Goal: Find specific page/section: Find specific page/section

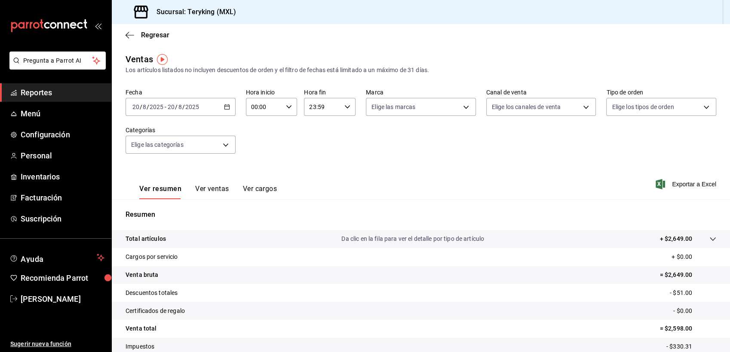
click at [43, 90] on span "Reportes" at bounding box center [63, 93] width 84 height 12
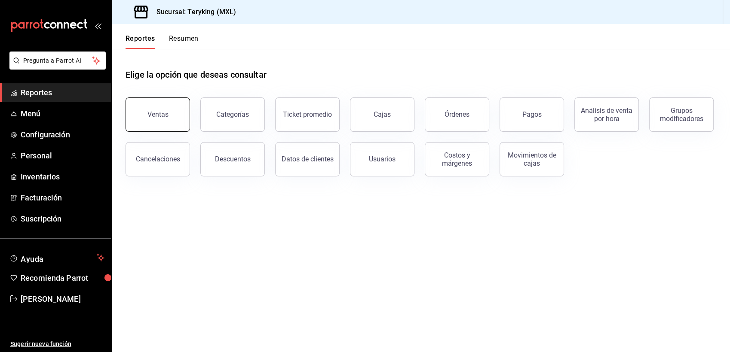
click at [151, 112] on div "Ventas" at bounding box center [157, 114] width 21 height 8
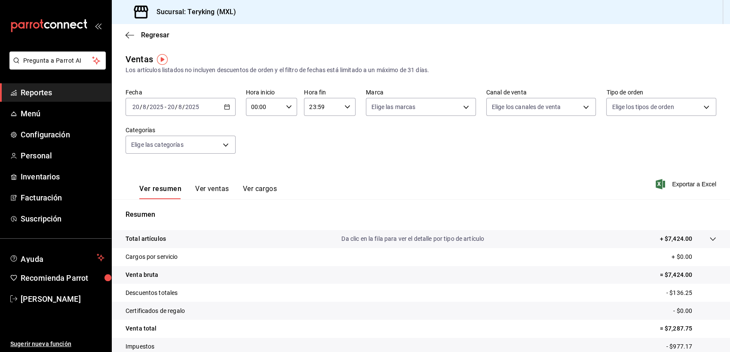
click at [50, 88] on span "Reportes" at bounding box center [63, 93] width 84 height 12
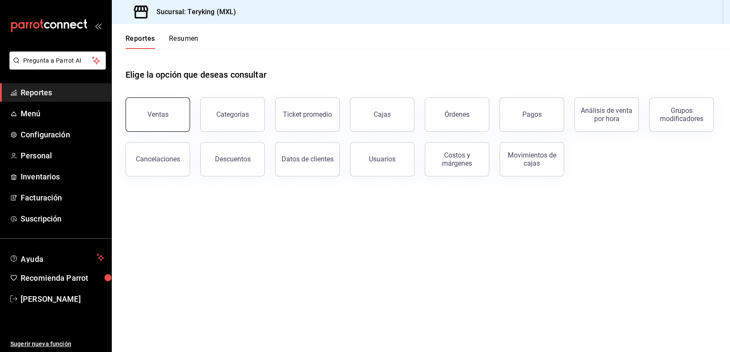
click at [167, 108] on button "Ventas" at bounding box center [157, 115] width 64 height 34
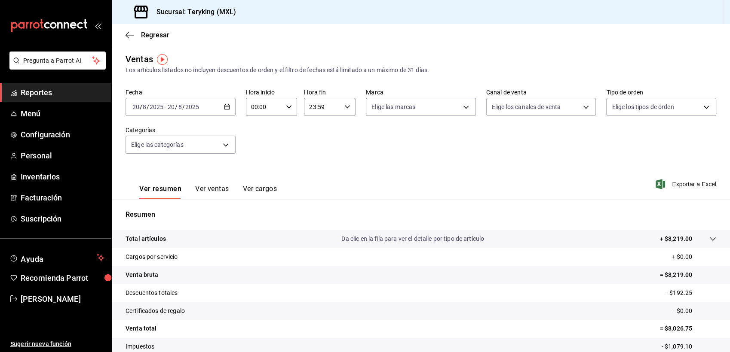
click at [39, 89] on span "Reportes" at bounding box center [63, 93] width 84 height 12
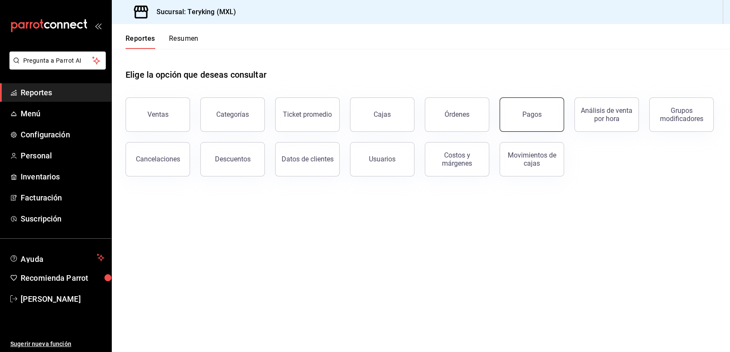
click at [530, 112] on div "Pagos" at bounding box center [531, 114] width 19 height 8
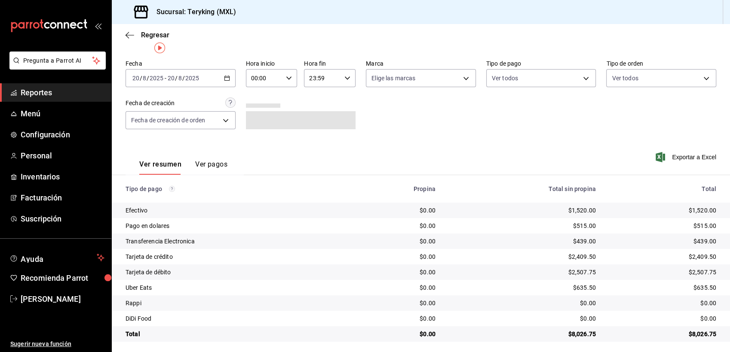
scroll to position [27, 0]
